Goal: Entertainment & Leisure: Consume media (video, audio)

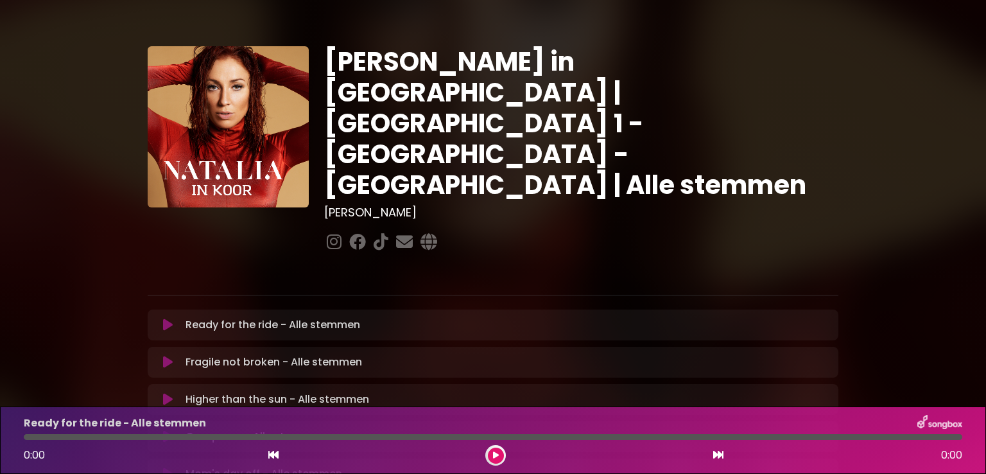
click at [166, 318] on icon at bounding box center [168, 324] width 10 height 13
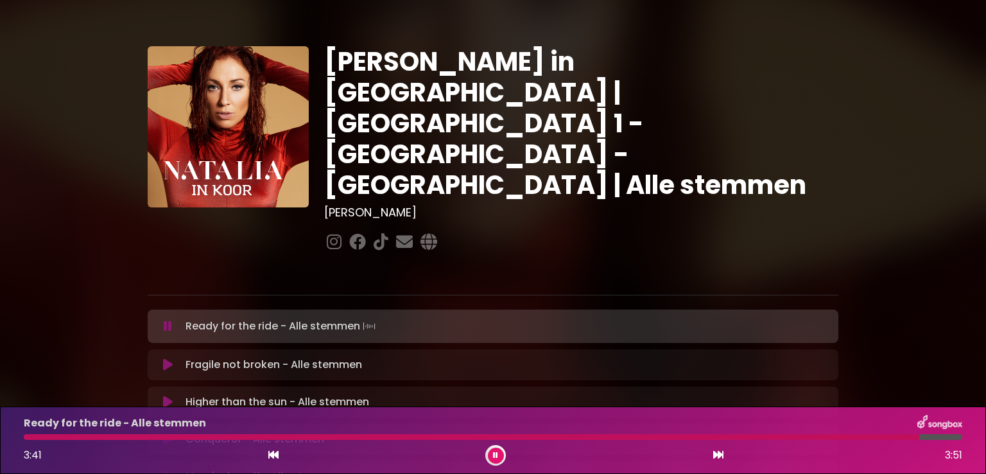
click at [162, 358] on button at bounding box center [167, 364] width 25 height 13
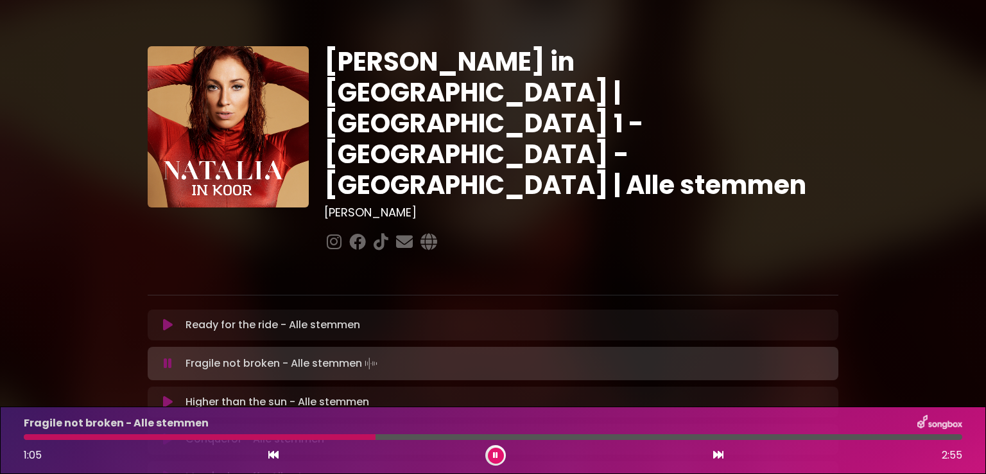
click at [247, 438] on div at bounding box center [200, 437] width 352 height 6
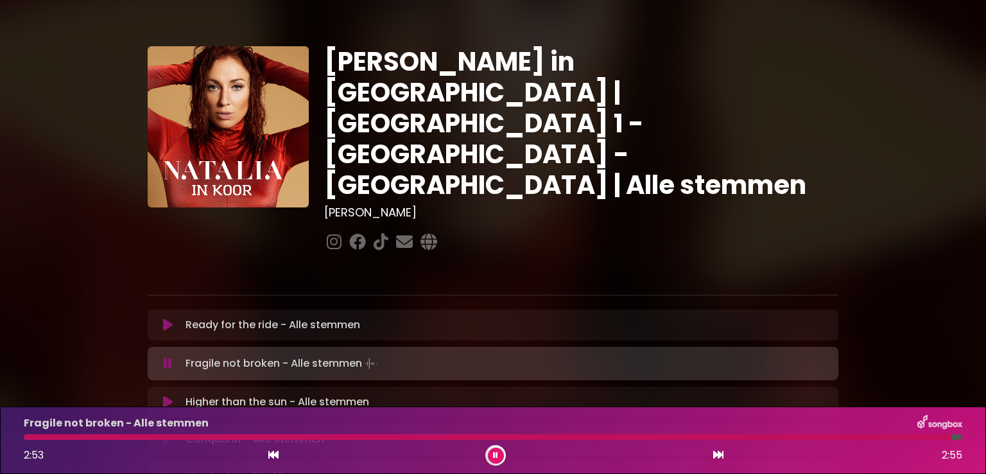
click at [168, 395] on icon at bounding box center [168, 401] width 10 height 13
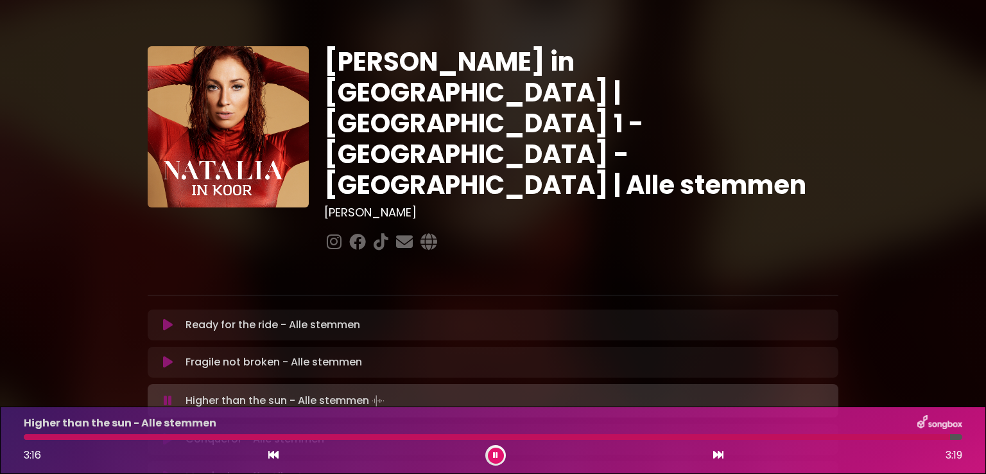
click at [167, 433] on icon at bounding box center [168, 439] width 10 height 13
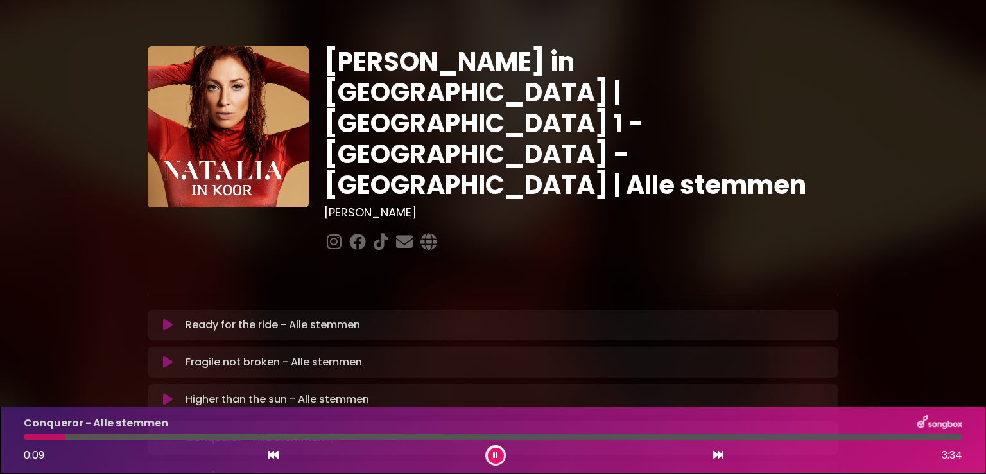
click at [922, 176] on div "[PERSON_NAME] in [GEOGRAPHIC_DATA] | [GEOGRAPHIC_DATA] 1 - [GEOGRAPHIC_DATA] - …" at bounding box center [493, 394] width 986 height 759
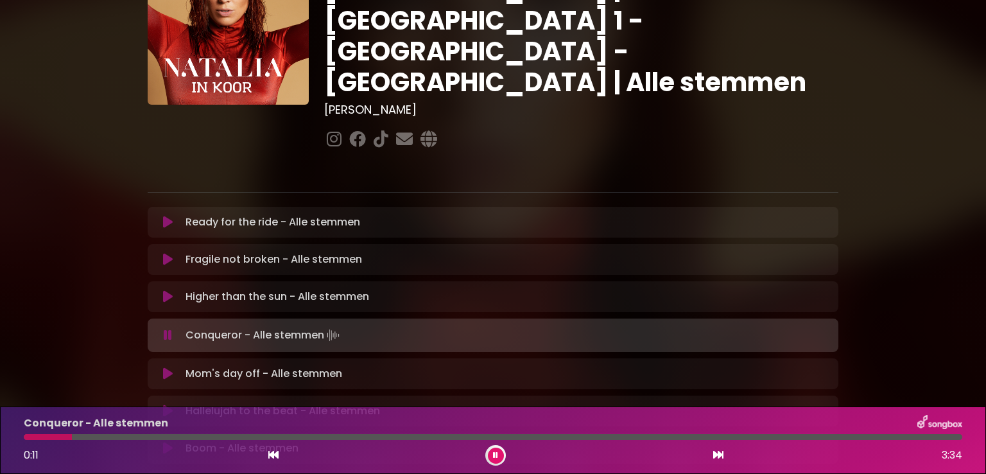
scroll to position [128, 0]
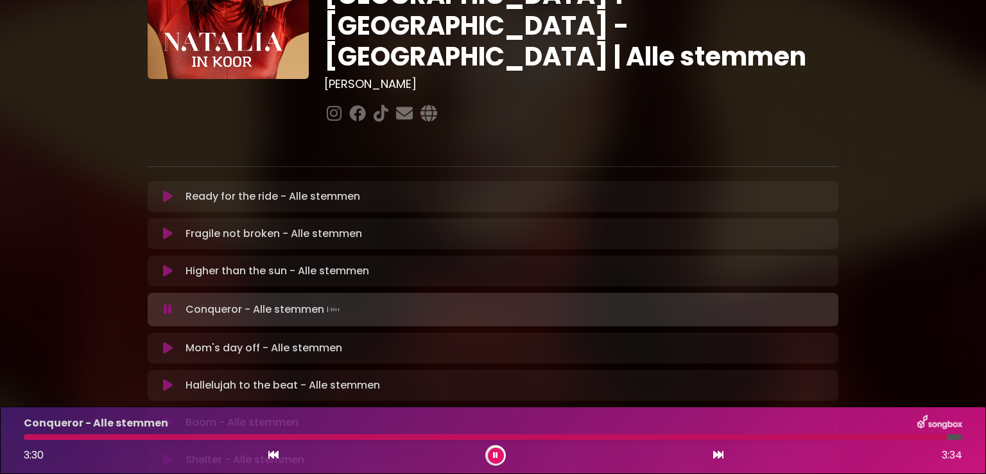
click at [167, 341] on icon at bounding box center [168, 347] width 10 height 13
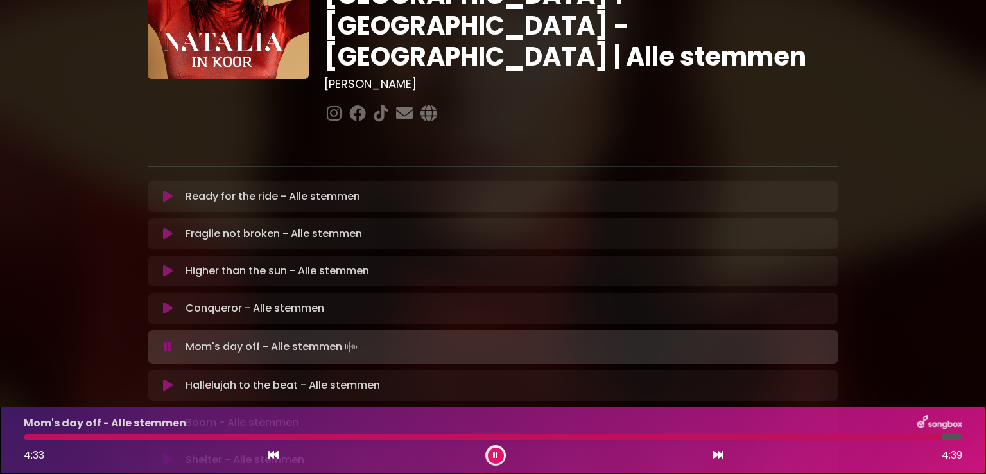
click at [166, 379] on icon at bounding box center [168, 385] width 10 height 13
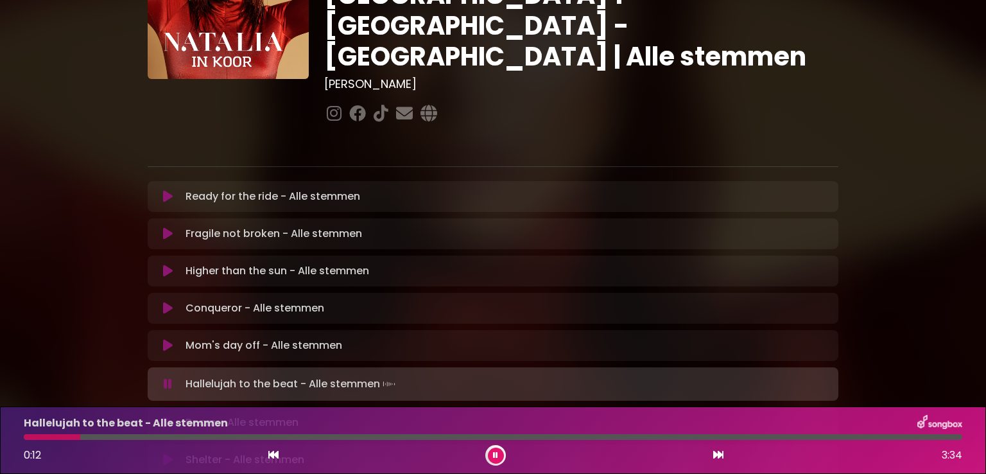
click at [28, 436] on div at bounding box center [52, 437] width 56 height 6
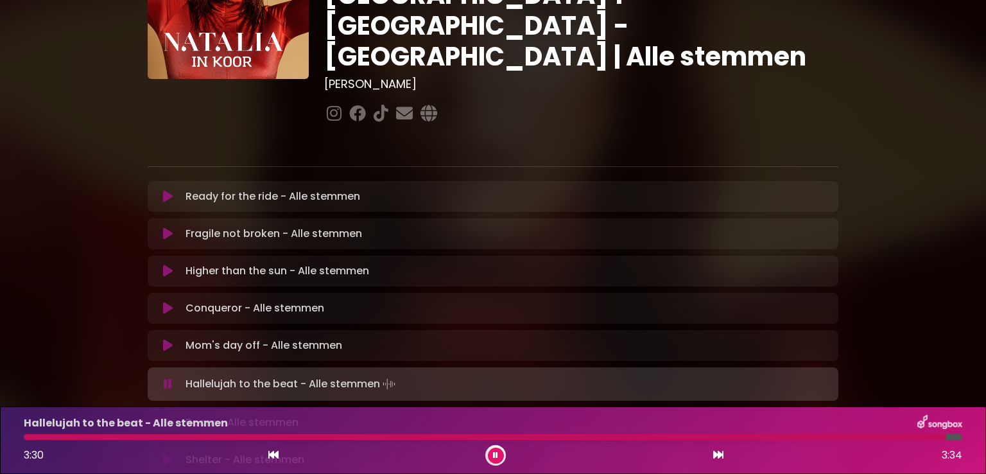
click at [171, 377] on icon at bounding box center [168, 383] width 8 height 13
